Goal: Transaction & Acquisition: Purchase product/service

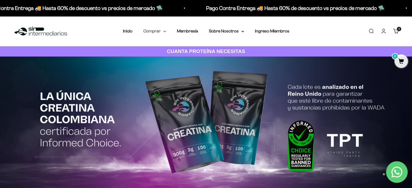
click at [160, 29] on summary "Comprar" at bounding box center [154, 31] width 23 height 7
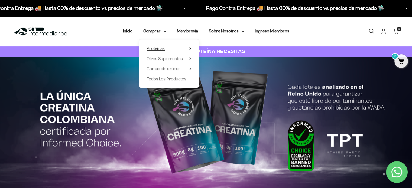
click at [174, 51] on summary "Proteínas" at bounding box center [168, 48] width 45 height 7
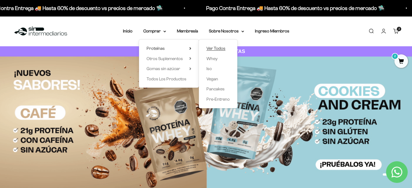
click at [218, 46] on span "Ver Todos" at bounding box center [215, 48] width 19 height 5
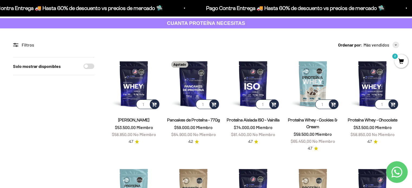
scroll to position [47, 0]
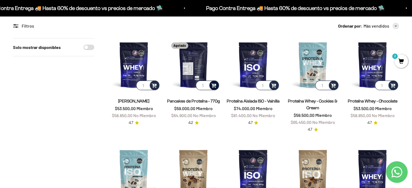
click at [214, 85] on span at bounding box center [213, 85] width 5 height 6
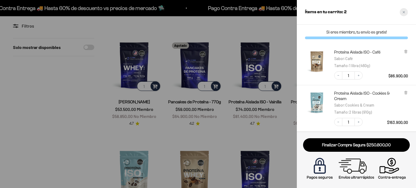
click at [405, 14] on div "Close cart" at bounding box center [403, 12] width 8 height 8
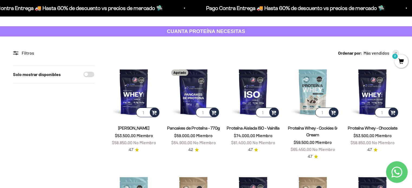
scroll to position [0, 0]
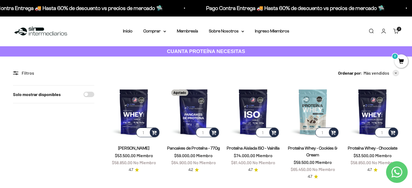
click at [382, 28] on link "Iniciar sesión" at bounding box center [383, 31] width 6 height 6
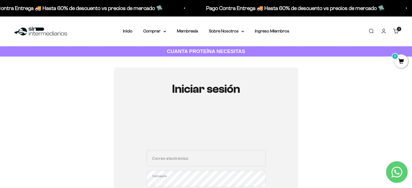
click at [188, 156] on input "Correo electrónico" at bounding box center [205, 158] width 119 height 16
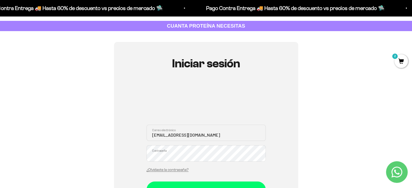
scroll to position [36, 0]
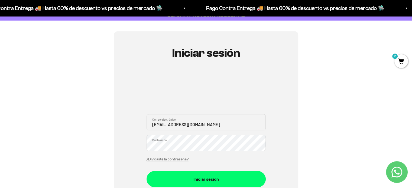
type input "[EMAIL_ADDRESS][DOMAIN_NAME]"
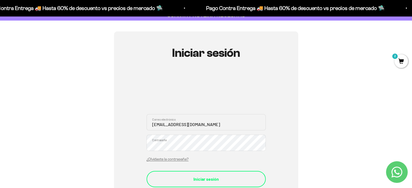
click at [212, 177] on div "Iniciar sesión" at bounding box center [205, 179] width 97 height 7
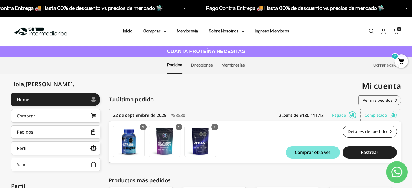
drag, startPoint x: 413, startPoint y: 51, endPoint x: 413, endPoint y: 39, distance: 11.9
click at [412, 39] on html "Ir al contenido Pago Contra Entrega 🚚 Hasta 60% de descuento vs precios de merc…" at bounding box center [206, 147] width 412 height 295
click at [396, 34] on link "Carrito 2 artículos 2" at bounding box center [396, 31] width 6 height 6
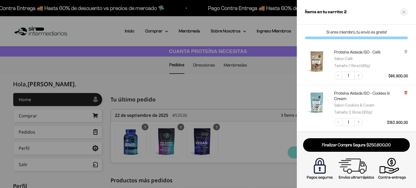
click at [406, 94] on icon at bounding box center [406, 93] width 4 height 4
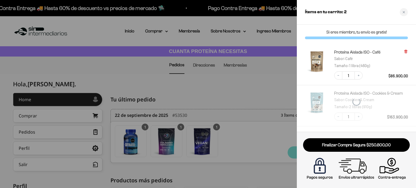
click at [404, 51] on icon at bounding box center [406, 52] width 4 height 4
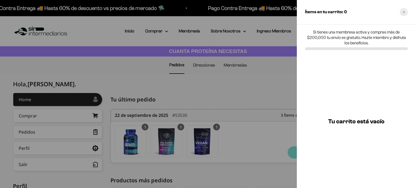
click at [404, 14] on div "Close cart" at bounding box center [403, 12] width 8 height 8
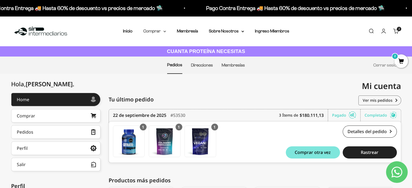
click at [154, 31] on summary "Comprar" at bounding box center [154, 31] width 23 height 7
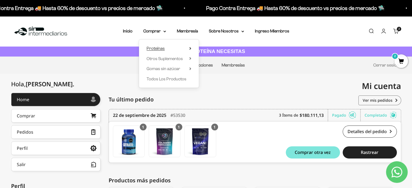
click at [169, 50] on summary "Proteínas" at bounding box center [168, 48] width 45 height 7
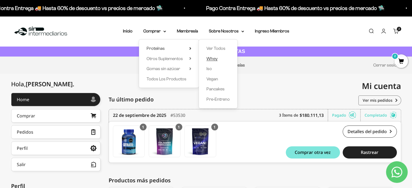
click at [215, 56] on span "Whey" at bounding box center [211, 58] width 11 height 5
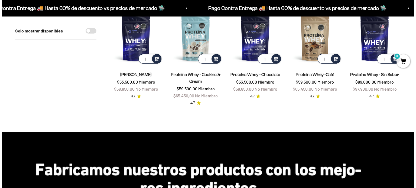
scroll to position [36, 0]
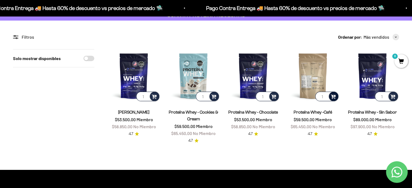
click at [333, 94] on span at bounding box center [332, 96] width 5 height 6
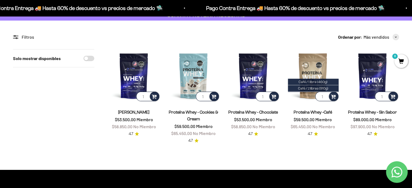
click at [319, 88] on span "Café / 2 libras (910g)" at bounding box center [313, 88] width 30 height 4
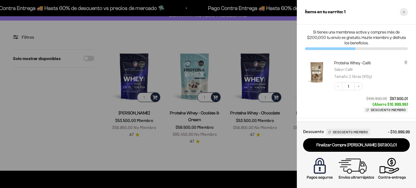
click at [402, 9] on div "Close cart" at bounding box center [403, 12] width 8 height 8
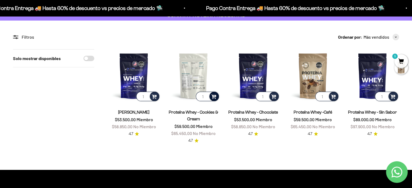
click at [215, 97] on span at bounding box center [213, 96] width 5 height 6
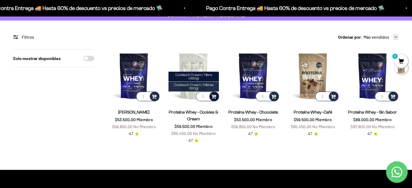
click at [199, 86] on span "Cookies & Cream / 2 libras (910g)" at bounding box center [193, 87] width 39 height 8
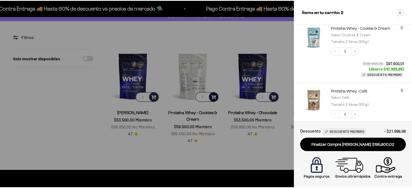
scroll to position [107, 0]
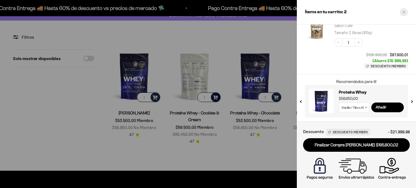
click at [403, 14] on div "Close cart" at bounding box center [403, 12] width 8 height 8
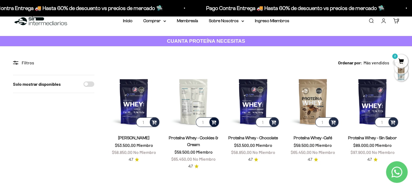
scroll to position [0, 0]
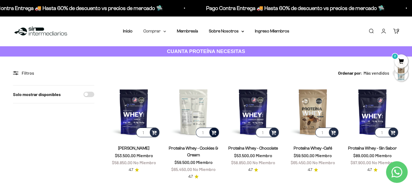
click at [155, 30] on summary "Comprar" at bounding box center [154, 31] width 23 height 7
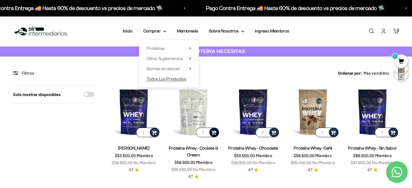
click at [170, 78] on span "Todos Los Productos" at bounding box center [166, 79] width 40 height 5
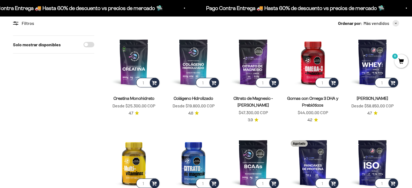
scroll to position [36, 0]
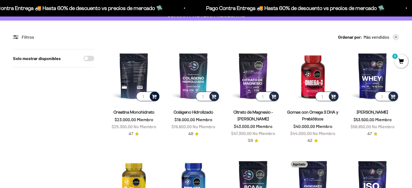
click at [155, 96] on span at bounding box center [154, 96] width 5 height 6
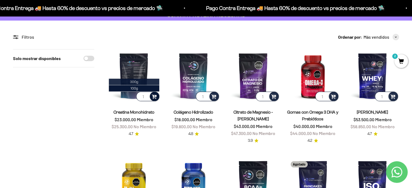
click at [148, 82] on li "300g" at bounding box center [134, 82] width 50 height 6
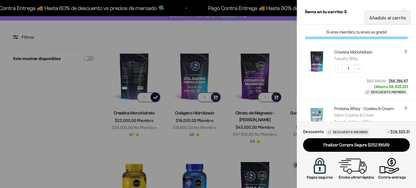
drag, startPoint x: 280, startPoint y: 19, endPoint x: 278, endPoint y: 23, distance: 3.9
click at [280, 19] on div at bounding box center [208, 94] width 416 height 188
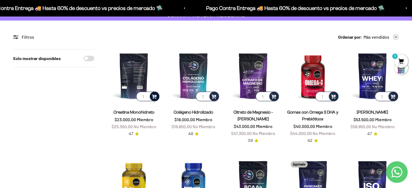
scroll to position [0, 0]
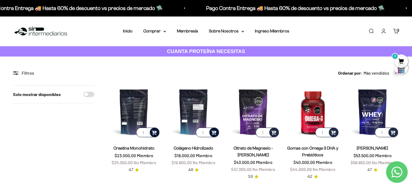
click at [216, 133] on span at bounding box center [213, 132] width 5 height 6
click at [201, 125] on li "300g" at bounding box center [193, 124] width 50 height 6
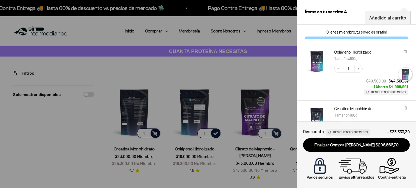
click at [285, 75] on div at bounding box center [208, 94] width 416 height 188
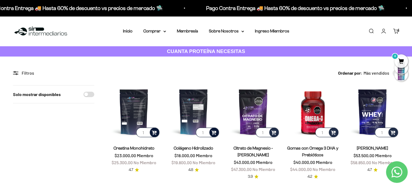
click at [402, 59] on span "4" at bounding box center [401, 61] width 14 height 14
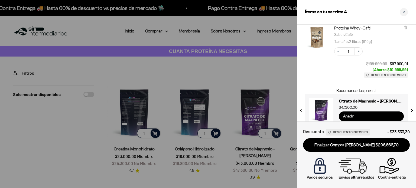
scroll to position [210, 0]
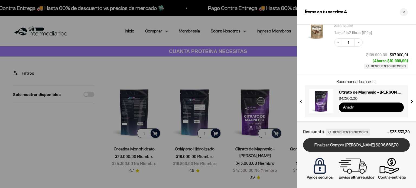
click at [358, 146] on link "Finalizar Compra [PERSON_NAME] $296.666,70" at bounding box center [356, 145] width 107 height 14
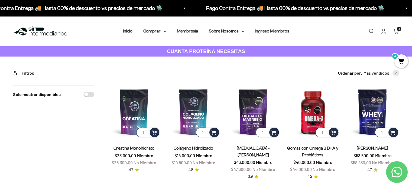
click at [405, 61] on span "4" at bounding box center [401, 61] width 14 height 14
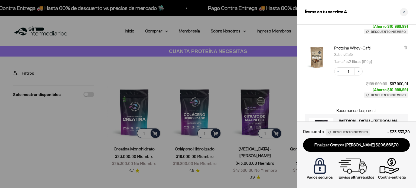
scroll to position [210, 0]
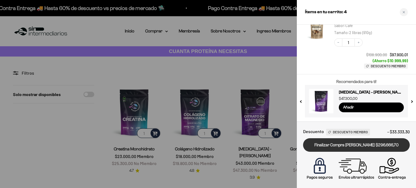
click at [357, 145] on link "Finalizar Compra [PERSON_NAME] $296.666,70" at bounding box center [356, 145] width 107 height 14
